Goal: Task Accomplishment & Management: Use online tool/utility

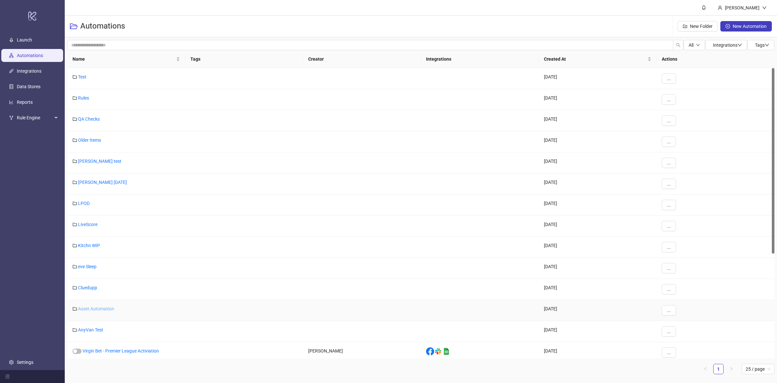
click at [107, 309] on link "Asset Automation" at bounding box center [96, 308] width 36 height 5
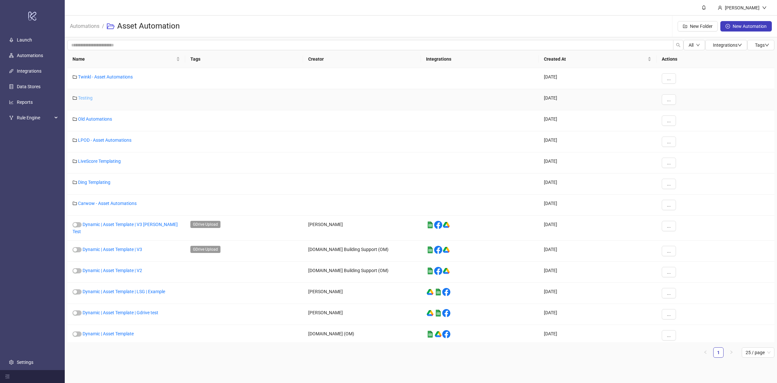
click at [85, 100] on link "Testing" at bounding box center [85, 97] width 15 height 5
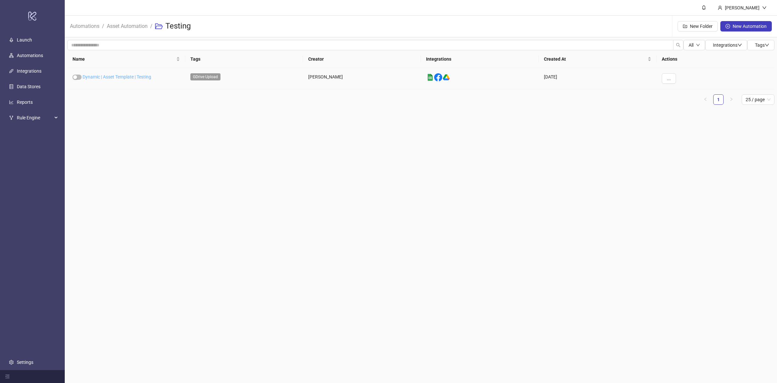
click at [134, 76] on link "Dynamic | Asset Template | Testing" at bounding box center [117, 76] width 69 height 5
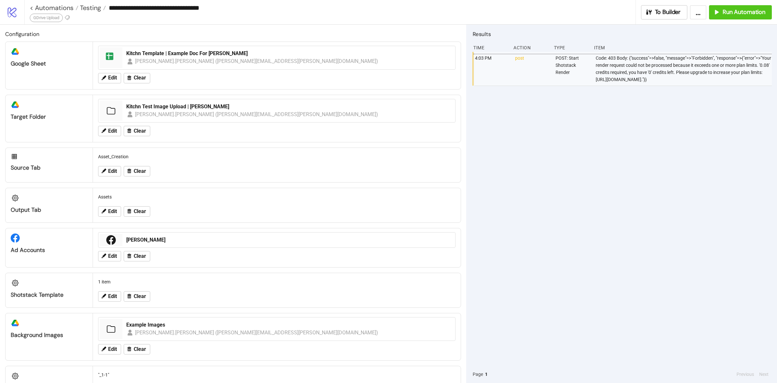
click at [195, 110] on div "[PERSON_NAME].[PERSON_NAME] ([PERSON_NAME][EMAIL_ADDRESS][PERSON_NAME][DOMAIN_N…" at bounding box center [257, 114] width 244 height 8
click at [196, 107] on div "Kitchn Test Image Upload | [PERSON_NAME]" at bounding box center [288, 106] width 325 height 7
click at [172, 51] on div "Kitchn Template | Example Doc For [PERSON_NAME]" at bounding box center [288, 53] width 325 height 7
click at [733, 14] on span "Run Automation" at bounding box center [744, 11] width 43 height 7
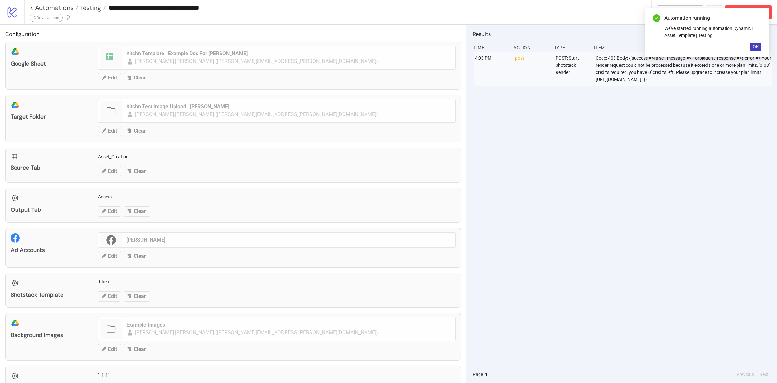
click at [749, 50] on div "Automation running We've started running automation Dynamic | Asset Template | …" at bounding box center [707, 32] width 124 height 49
click at [752, 50] on button "OK" at bounding box center [756, 47] width 11 height 8
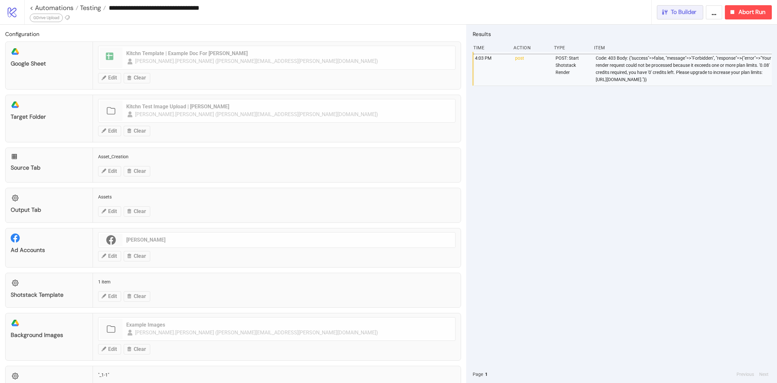
click at [692, 12] on span "To Builder" at bounding box center [684, 11] width 26 height 7
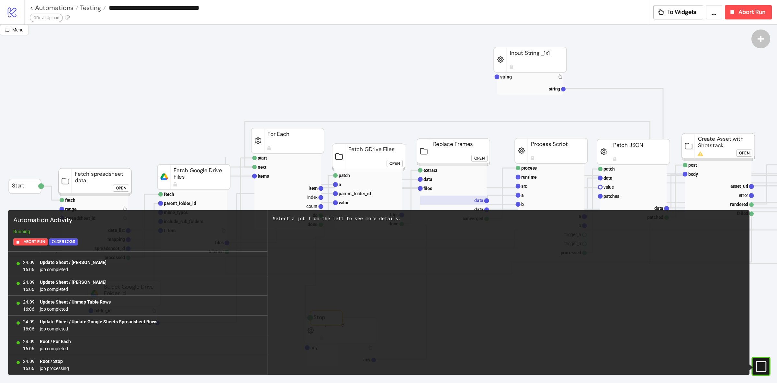
scroll to position [1840, 0]
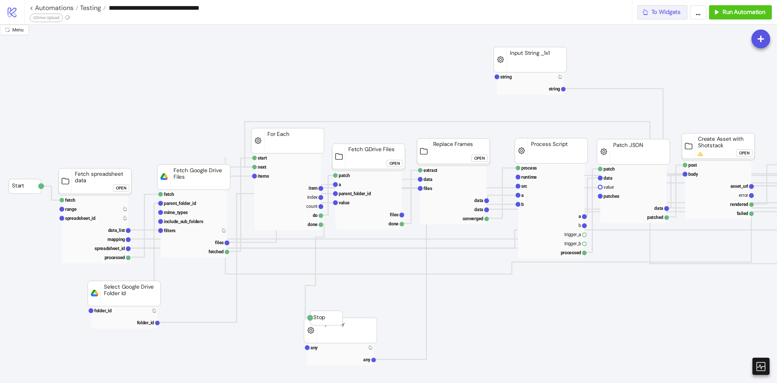
click at [671, 10] on span "To Widgets" at bounding box center [666, 11] width 29 height 7
